Goal: Navigation & Orientation: Find specific page/section

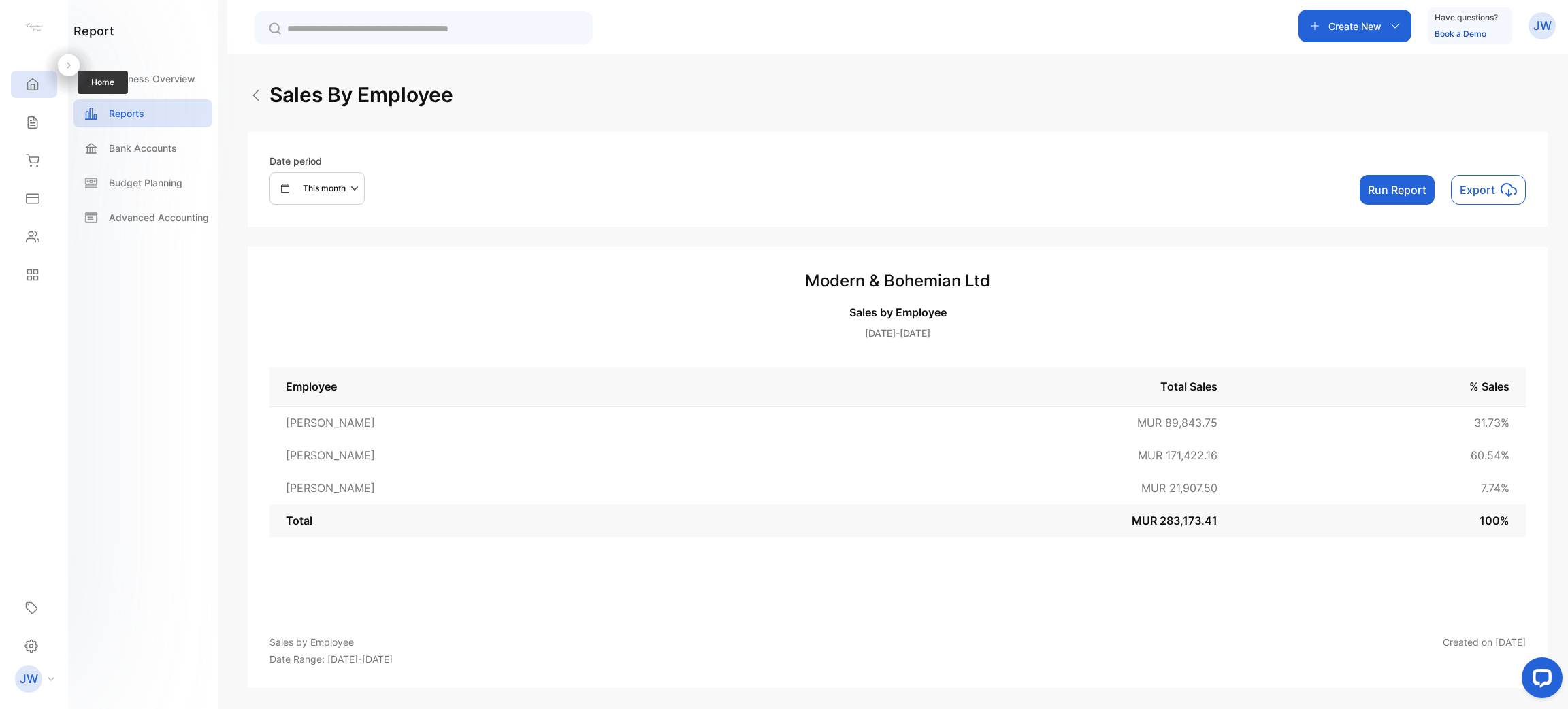
click at [28, 92] on div "Home" at bounding box center [33, 84] width 47 height 27
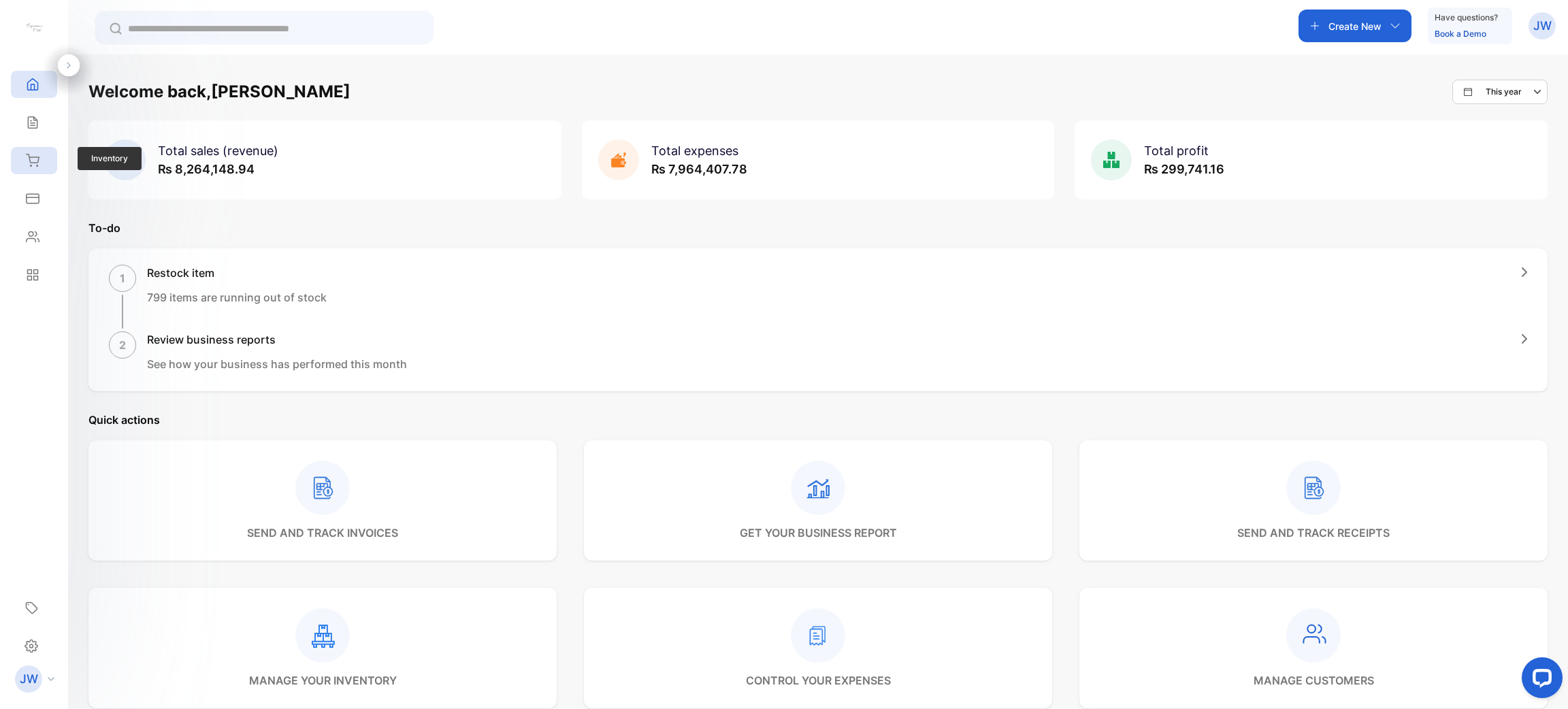
click at [50, 154] on div "Inventory" at bounding box center [33, 161] width 47 height 27
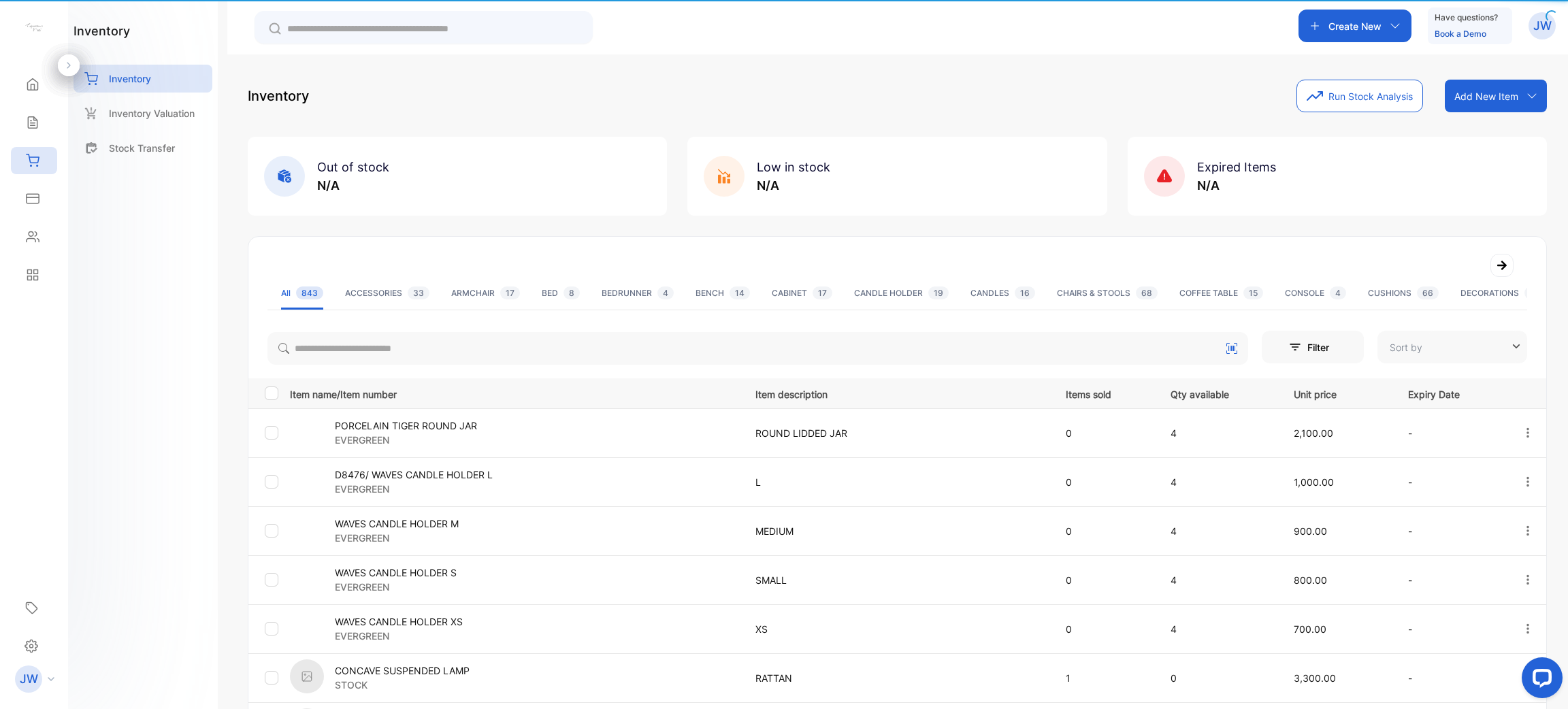
type input "**********"
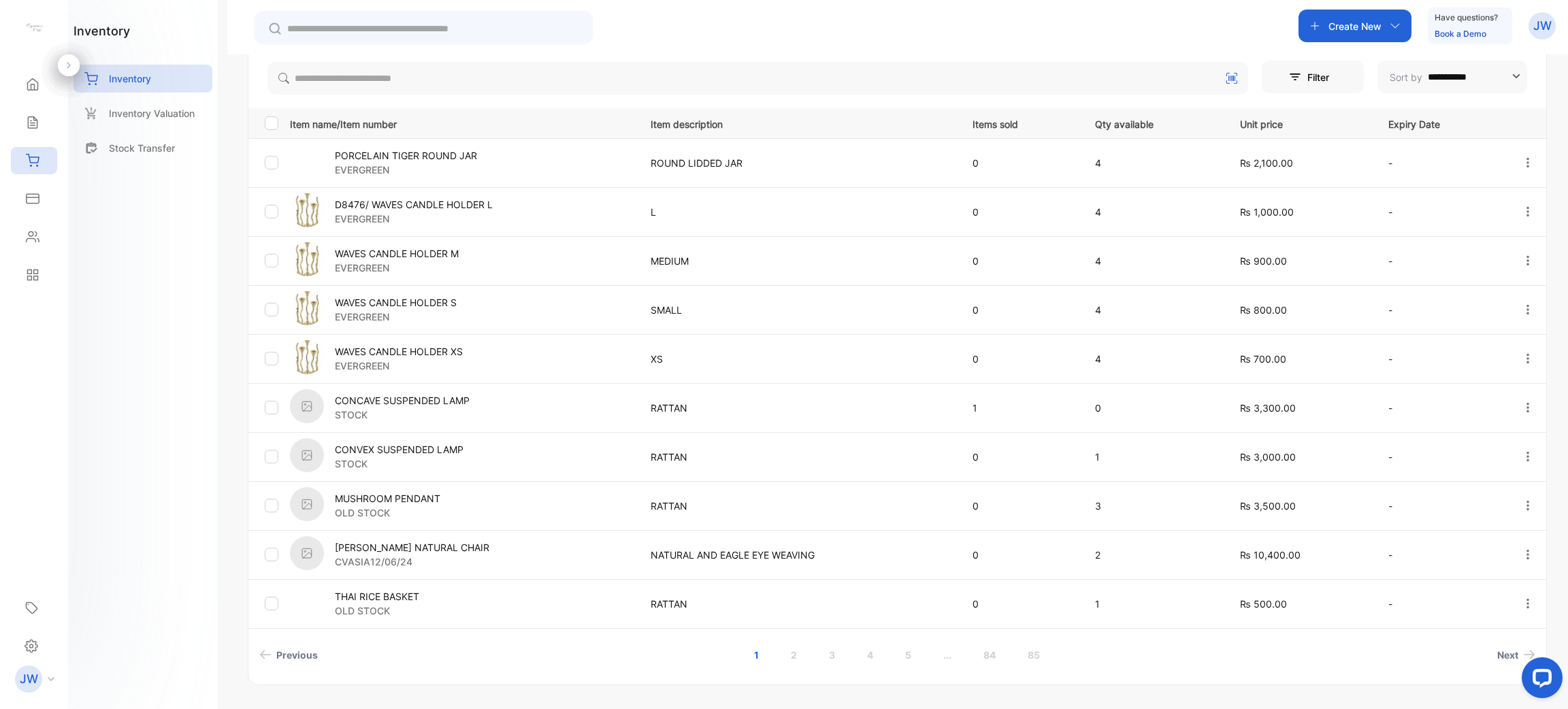
scroll to position [304, 0]
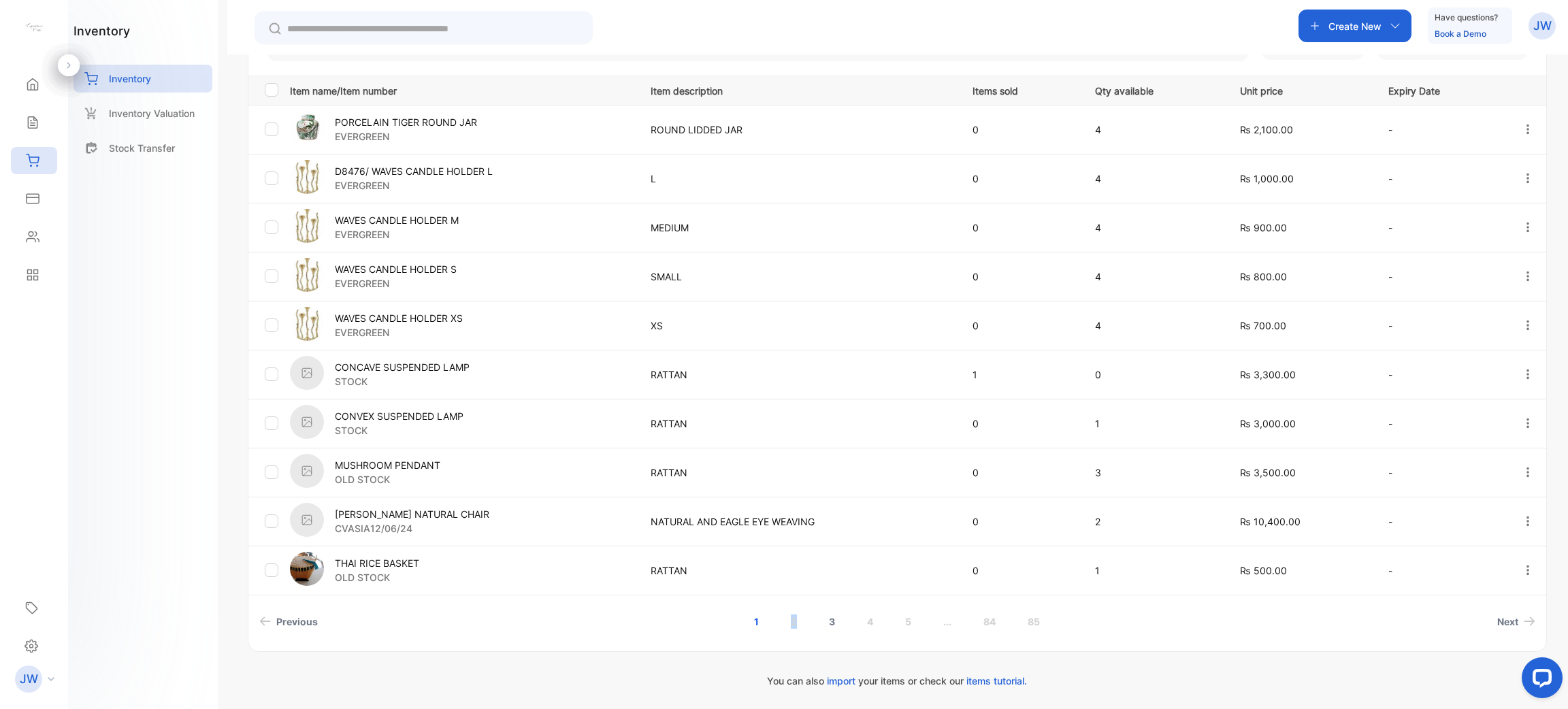
click at [791, 620] on link "2" at bounding box center [794, 621] width 39 height 25
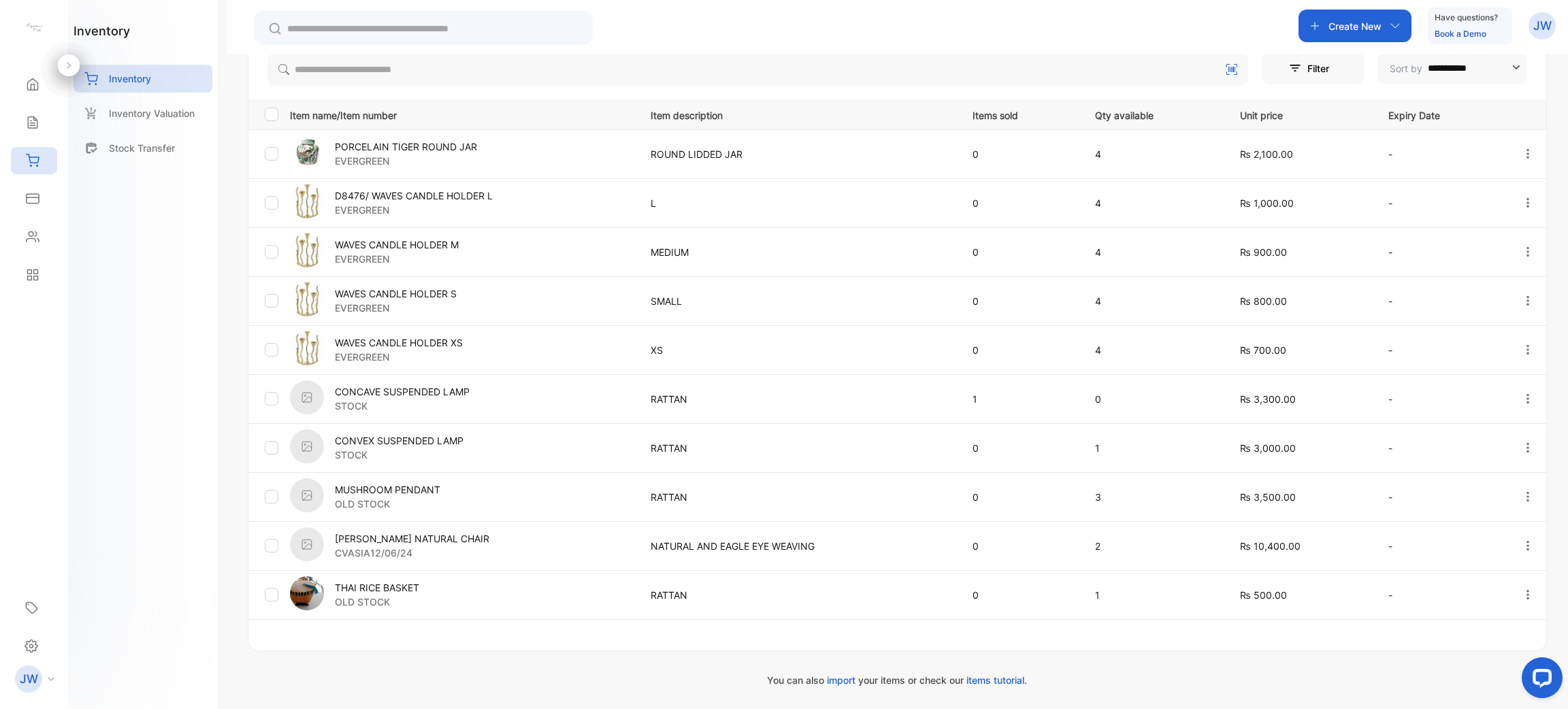
scroll to position [278, 0]
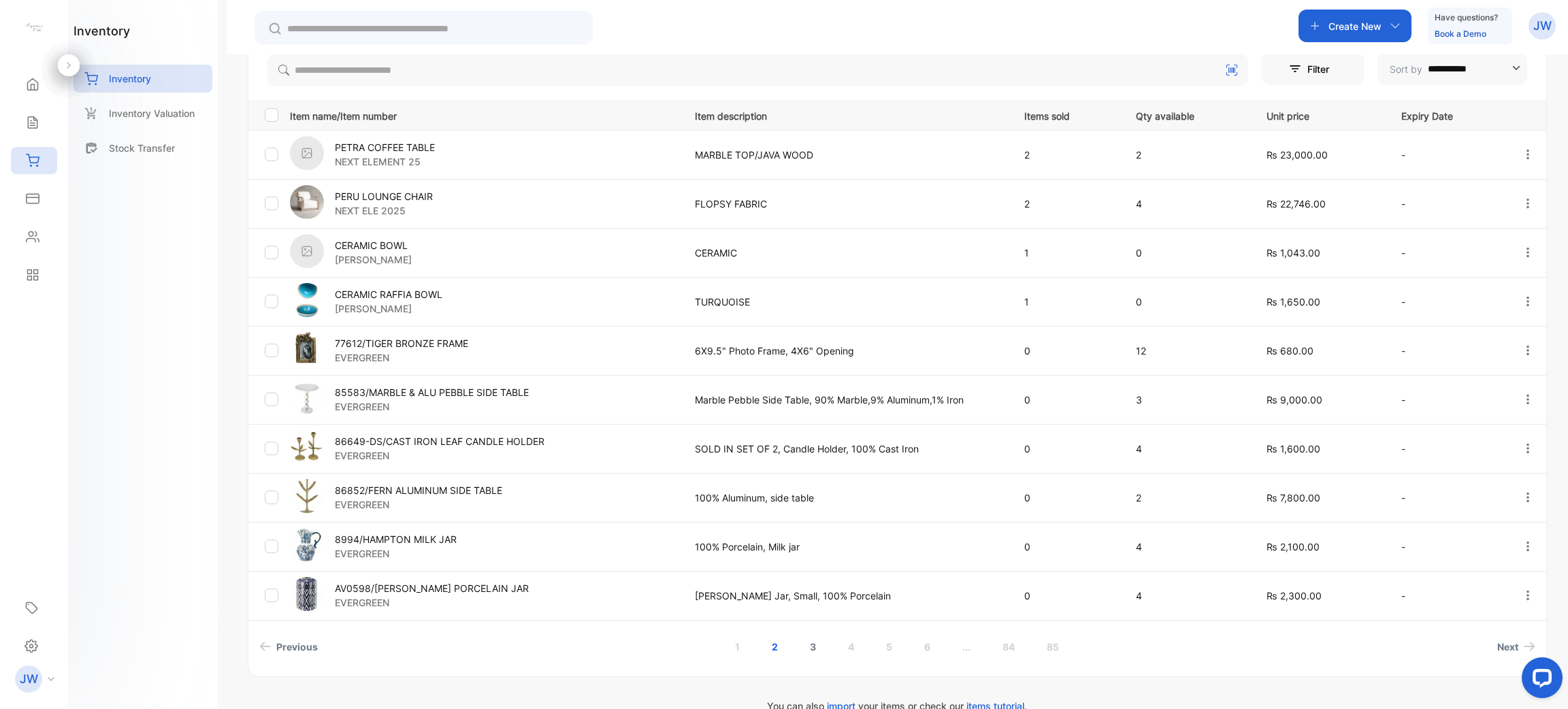
click at [809, 642] on link "3" at bounding box center [813, 647] width 39 height 25
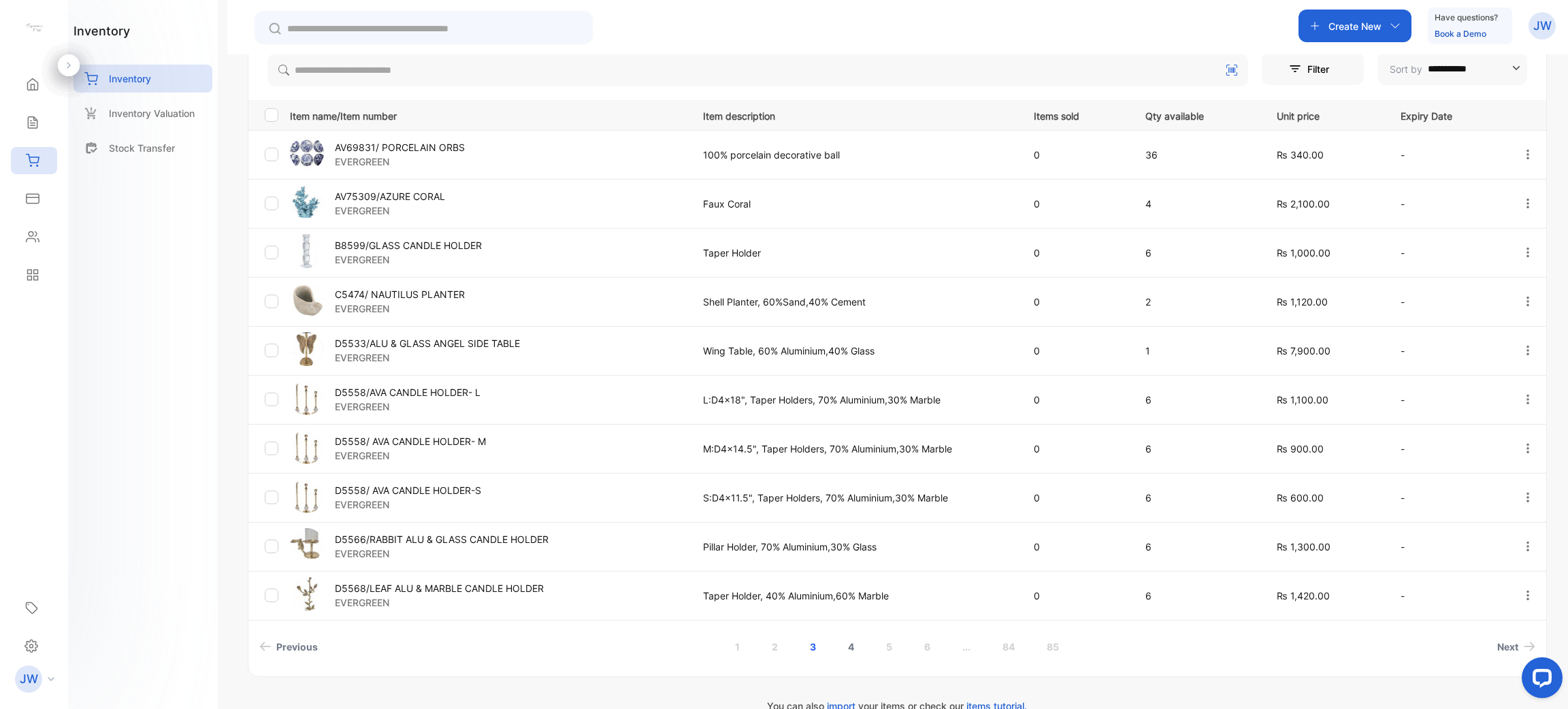
click at [841, 652] on link "4" at bounding box center [851, 647] width 39 height 25
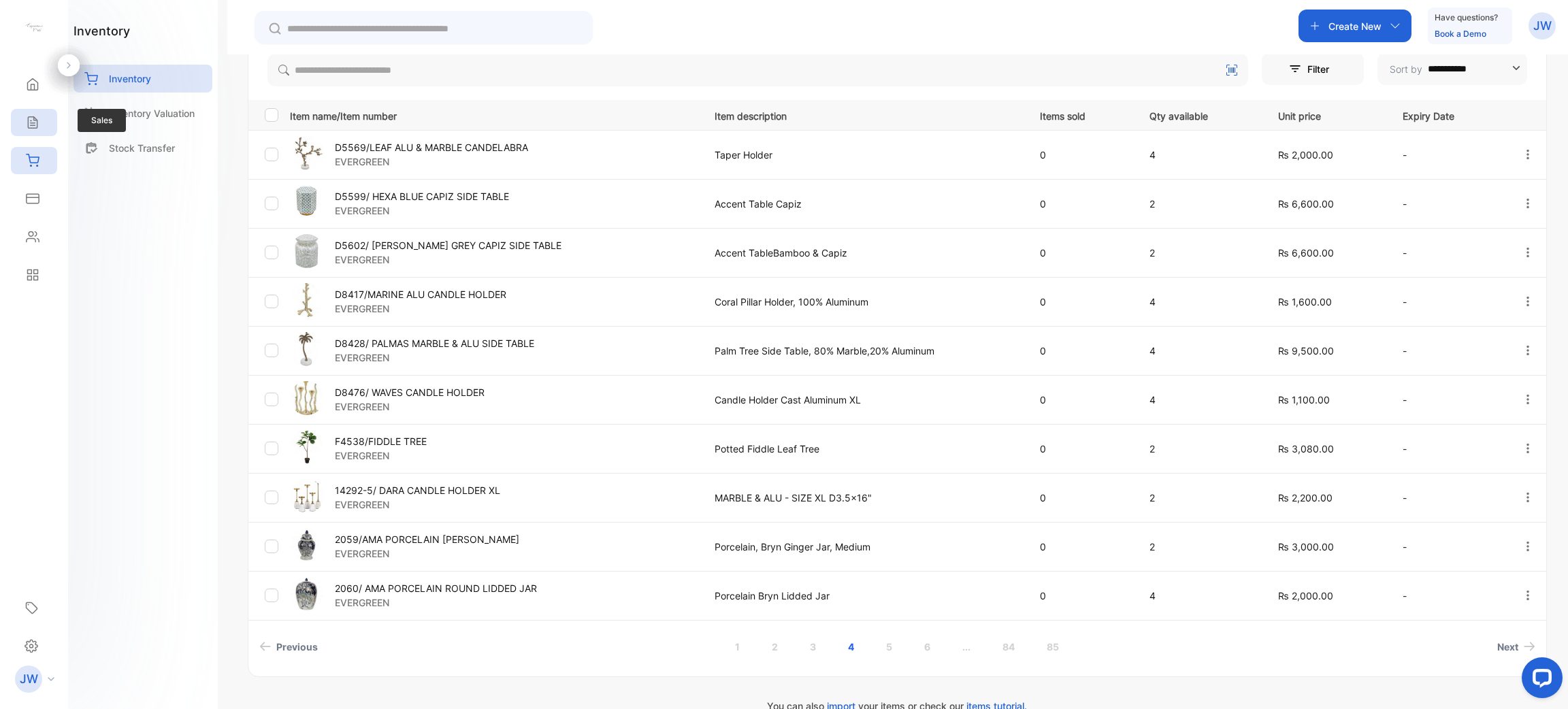
click at [31, 124] on icon at bounding box center [32, 123] width 14 height 14
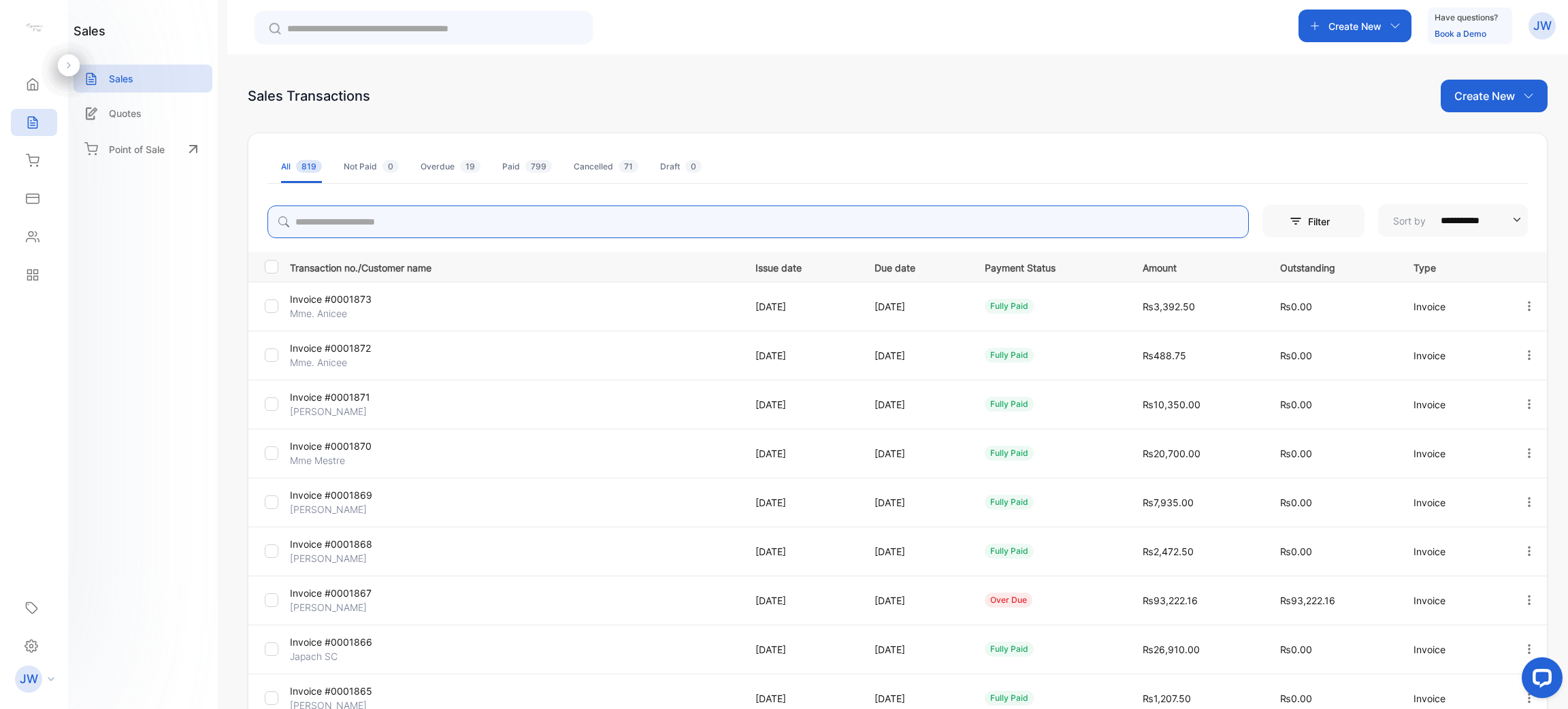
click at [472, 232] on input "search" at bounding box center [758, 221] width 981 height 32
type input "*******"
